Goal: Information Seeking & Learning: Learn about a topic

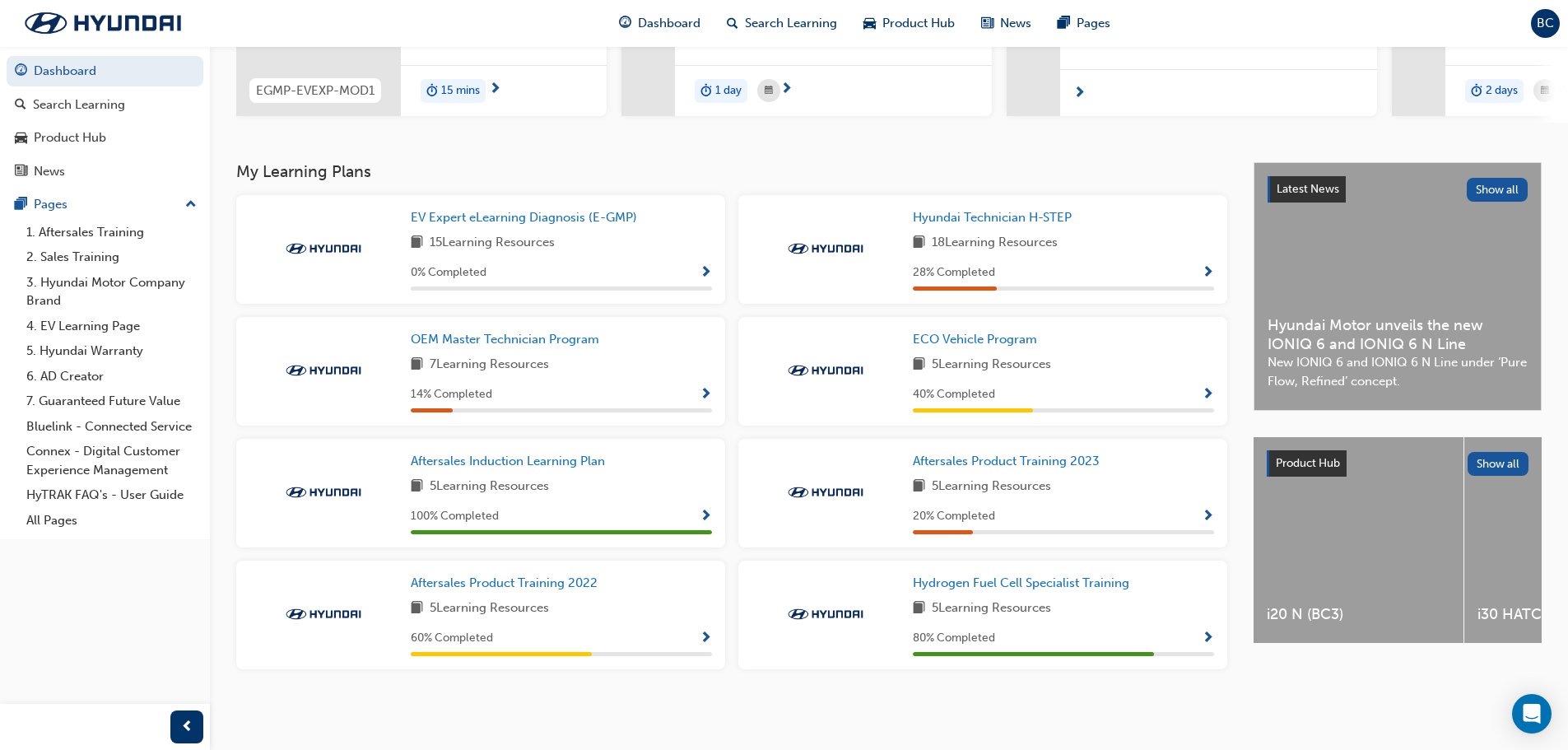
scroll to position [264, 0]
click at [1209, 392] on span "Show Progress" at bounding box center [1207, 395] width 12 height 15
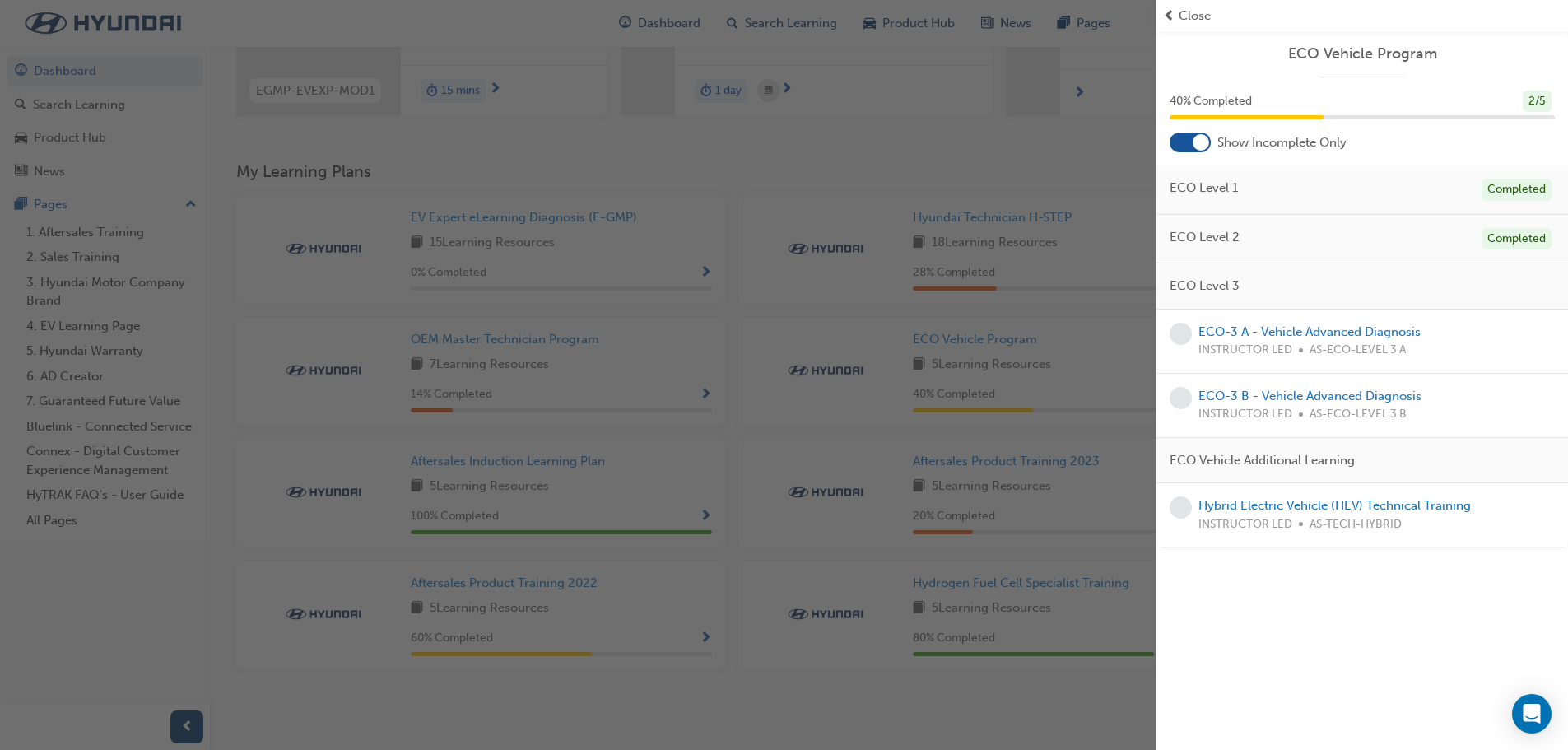
click at [718, 155] on div "button" at bounding box center [578, 375] width 1156 height 750
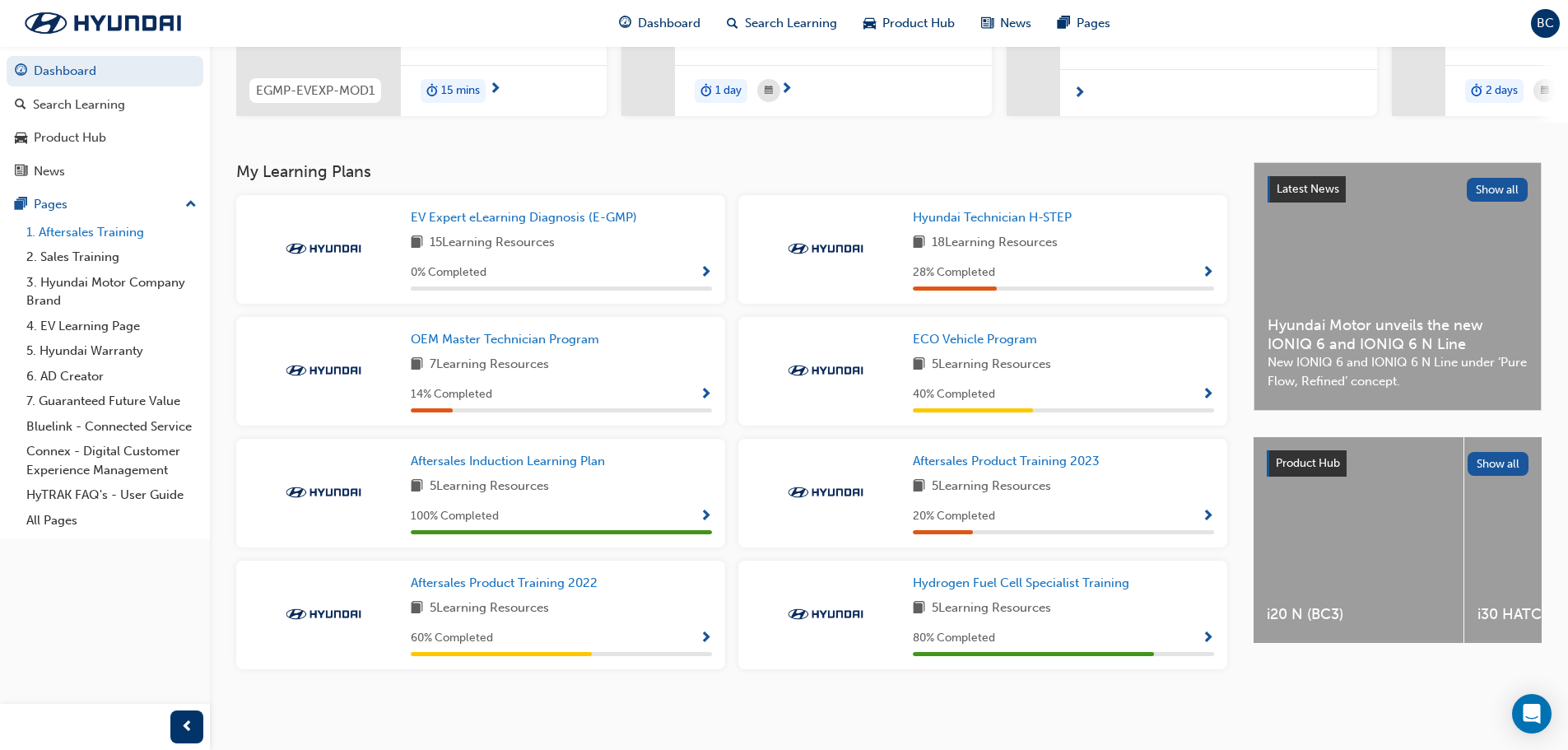
click at [82, 231] on link "1. Aftersales Training" at bounding box center [111, 233] width 183 height 26
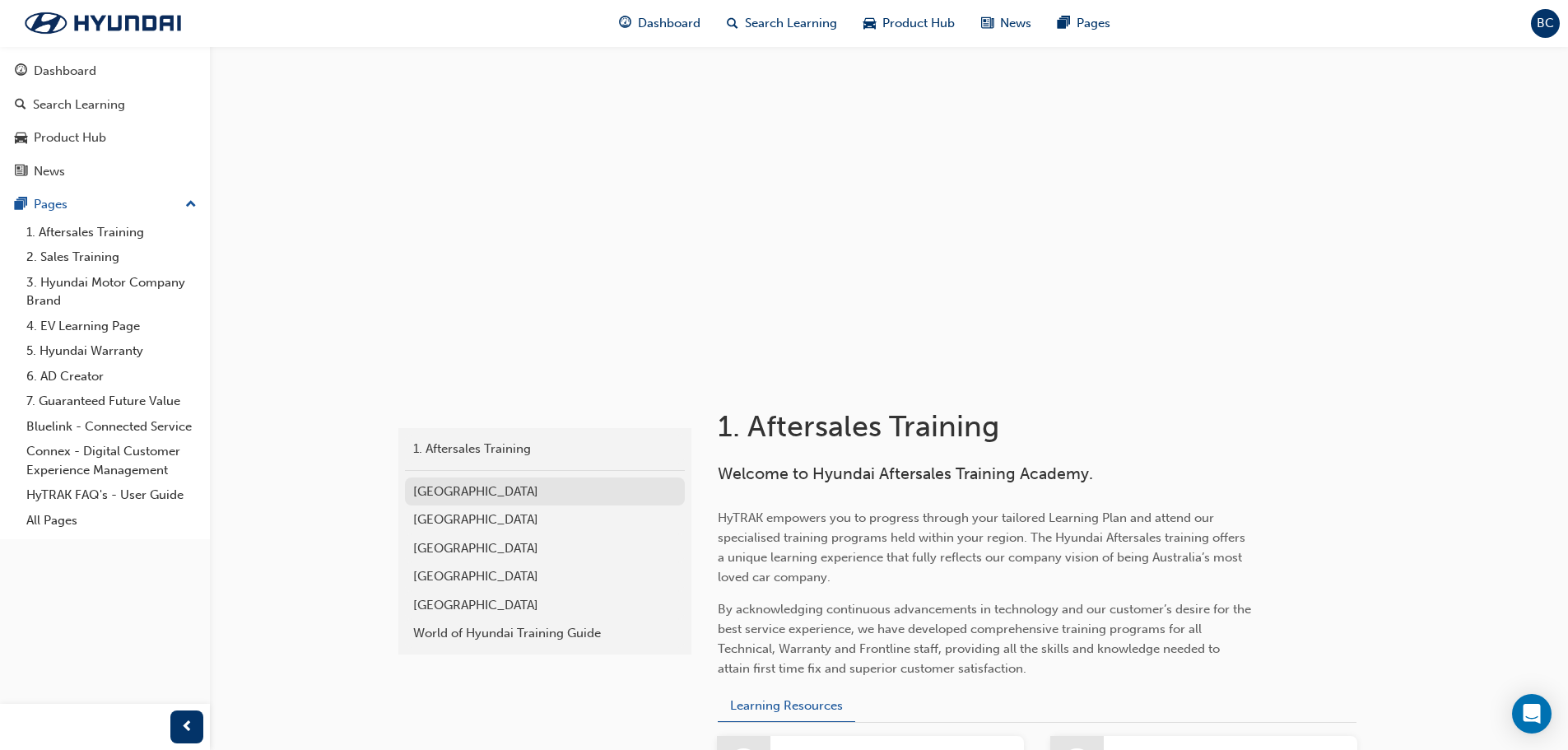
click at [467, 484] on div "Eastern Region" at bounding box center [545, 491] width 264 height 18
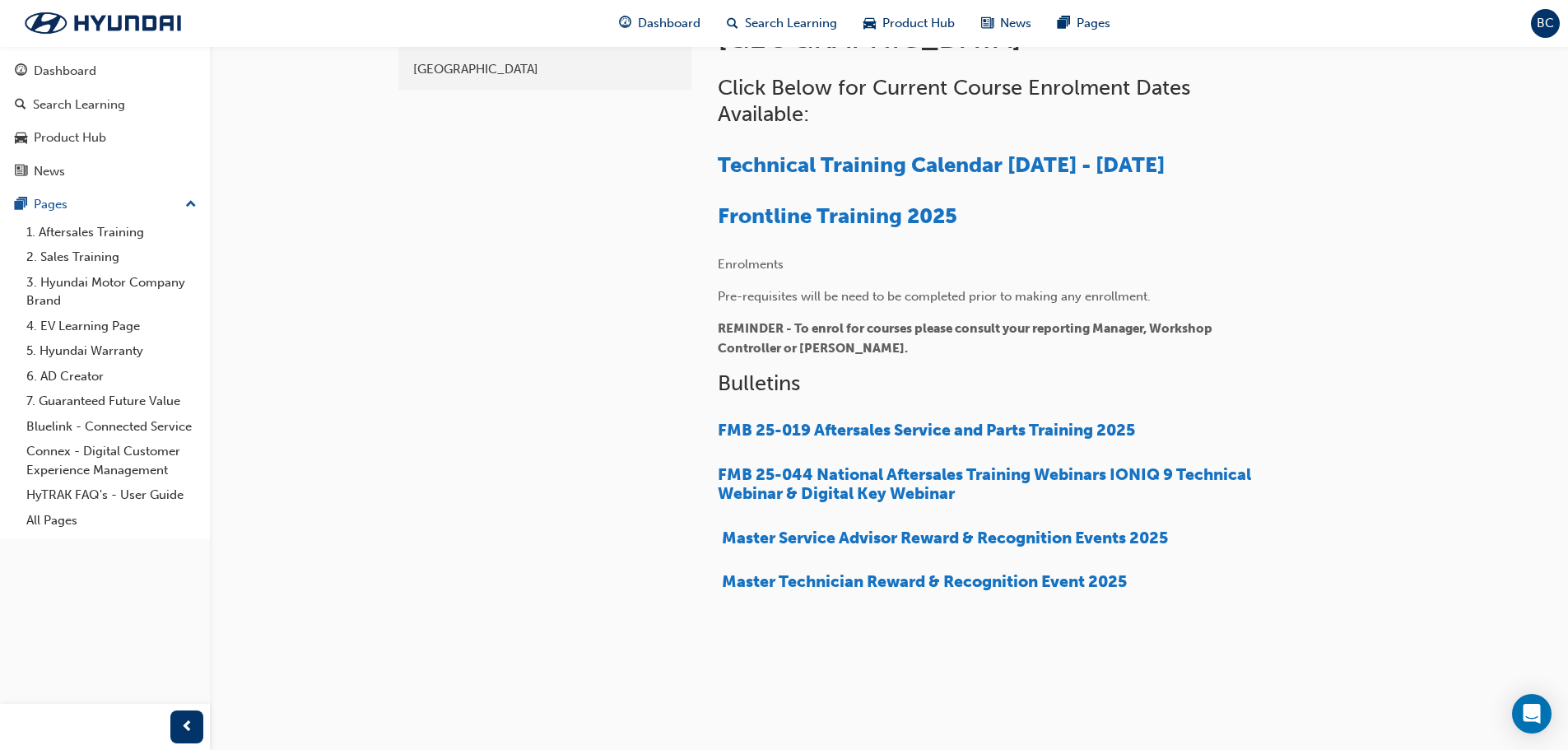
scroll to position [412, 0]
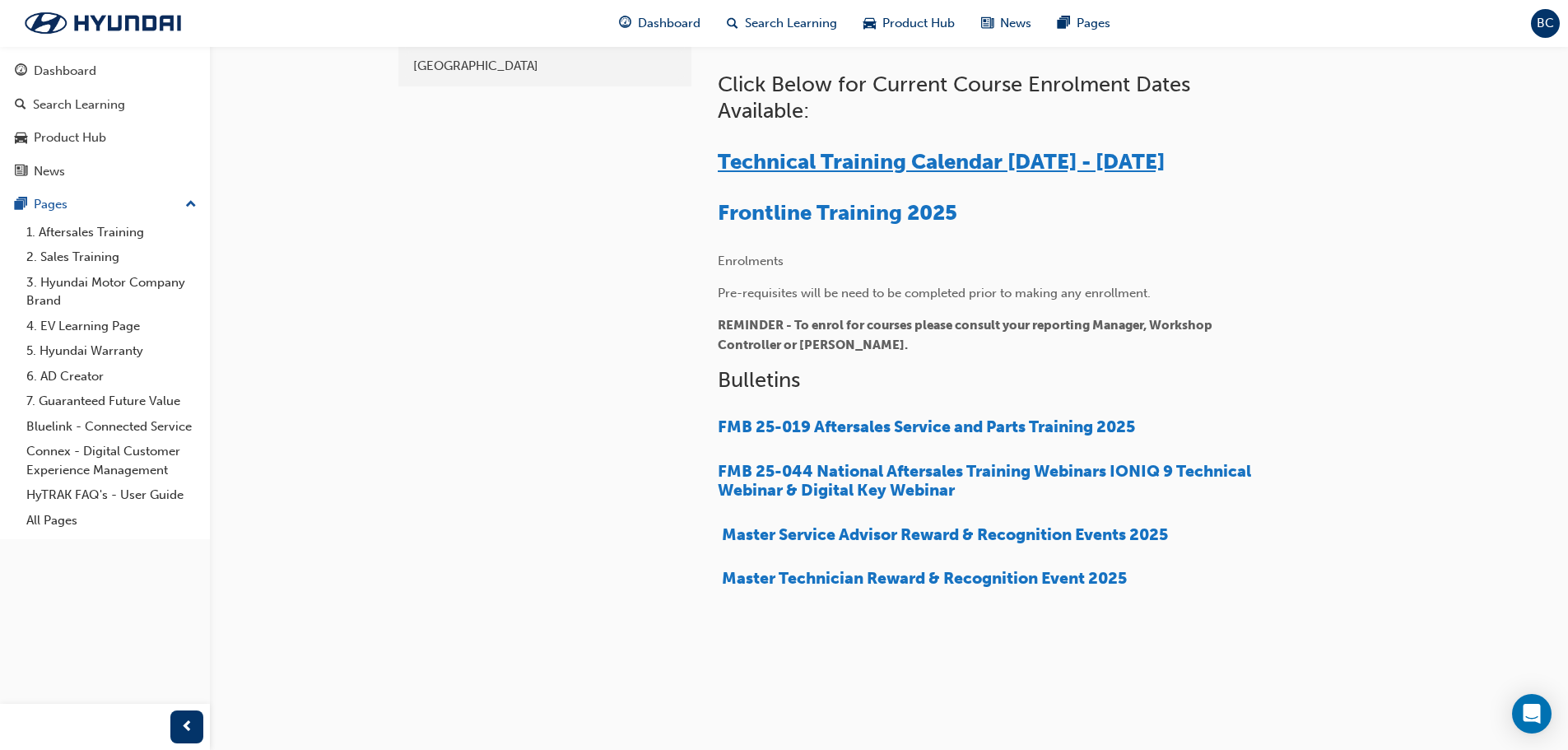
click at [955, 163] on span "Technical Training Calendar July - December 2025" at bounding box center [941, 162] width 447 height 26
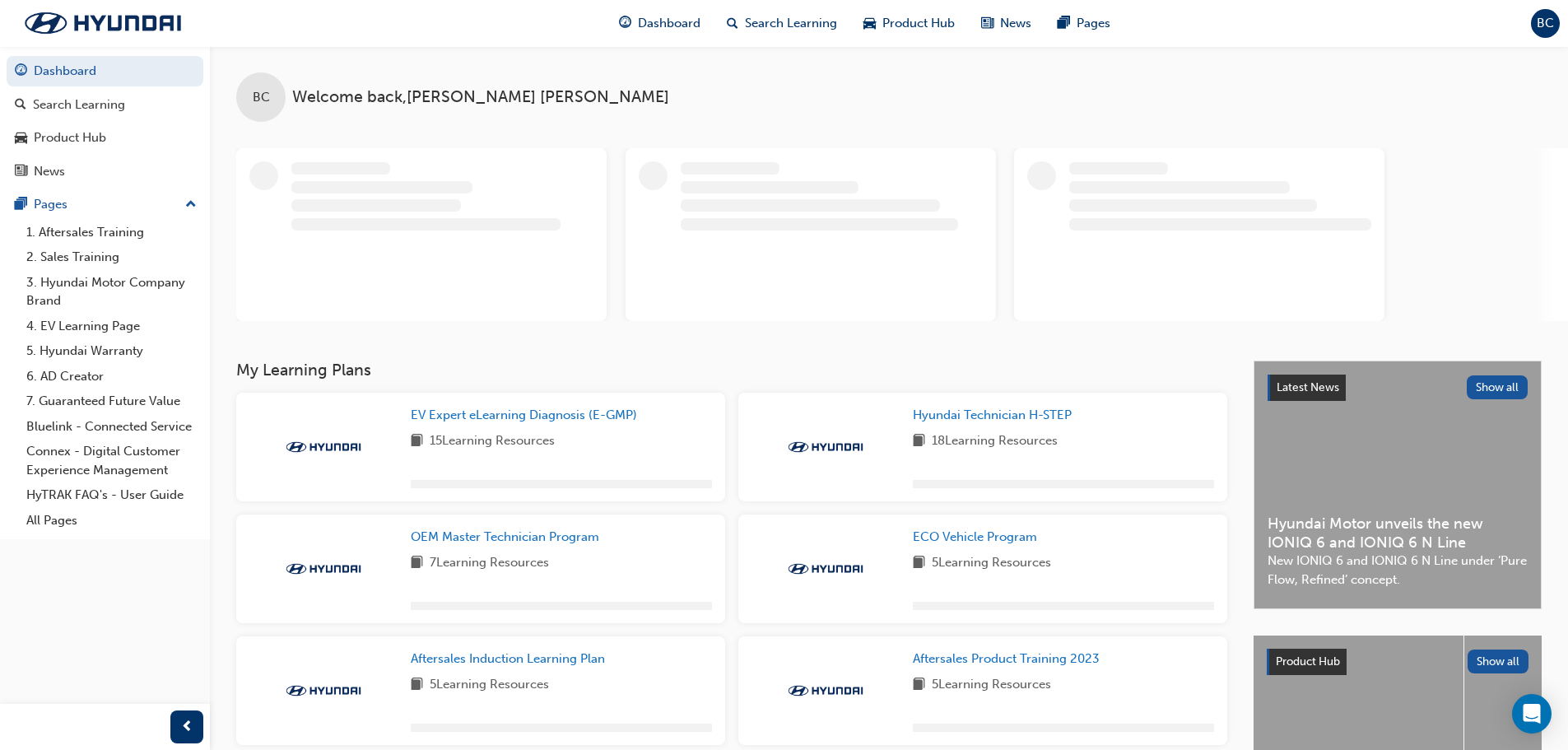
click at [1540, 21] on span "BC" at bounding box center [1546, 23] width 18 height 18
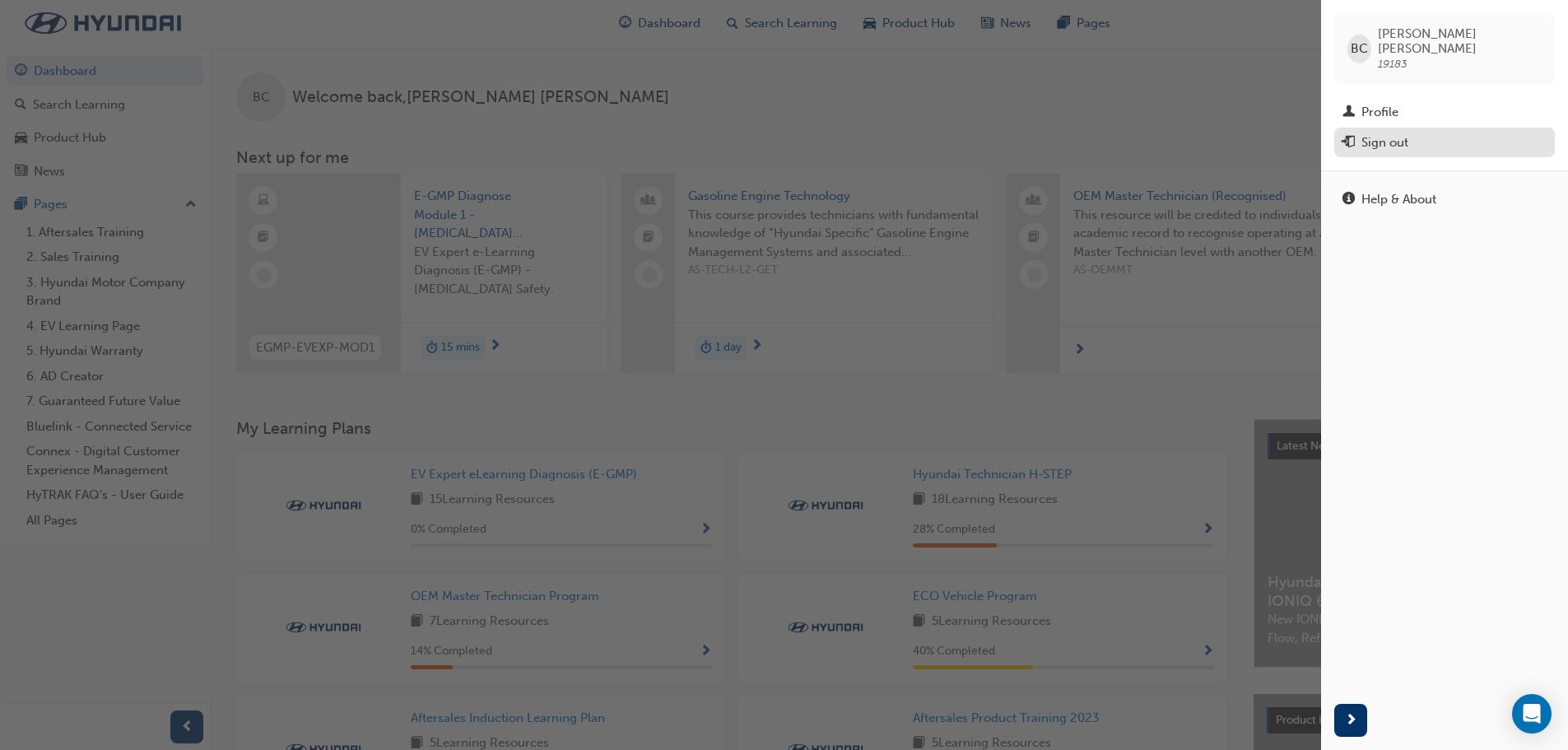
click at [1393, 133] on div "Sign out" at bounding box center [1385, 142] width 47 height 18
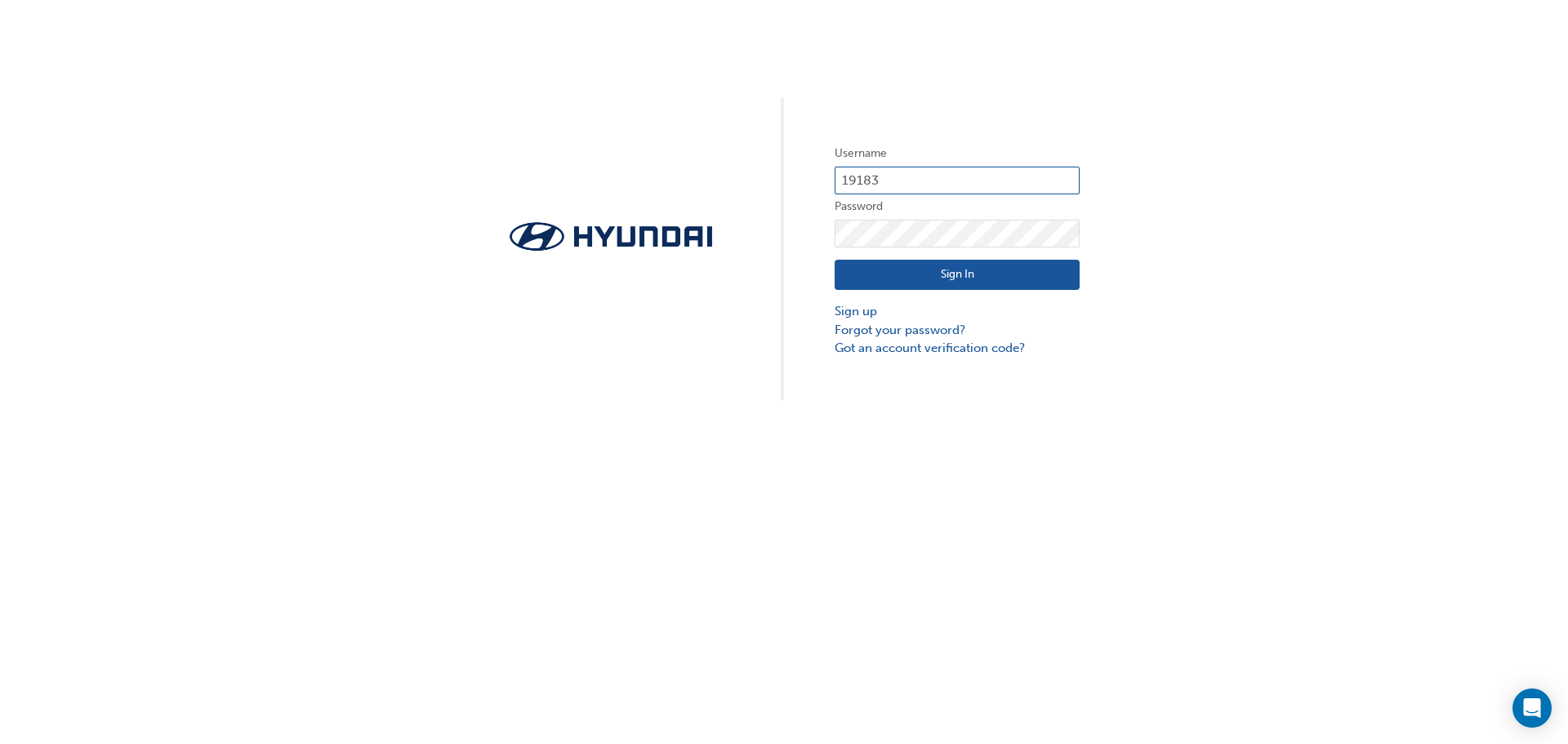
click at [891, 183] on input "19183" at bounding box center [957, 181] width 245 height 28
type input "29370"
click at [956, 274] on button "Sign In" at bounding box center [957, 275] width 245 height 31
